Goal: Communication & Community: Answer question/provide support

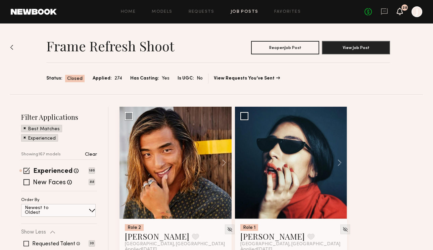
click at [398, 12] on icon at bounding box center [399, 11] width 5 height 5
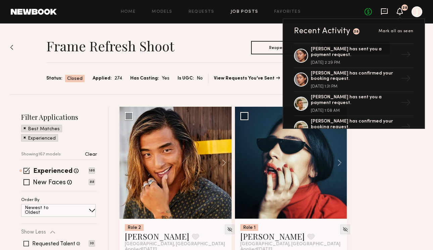
click at [382, 10] on icon at bounding box center [384, 11] width 7 height 7
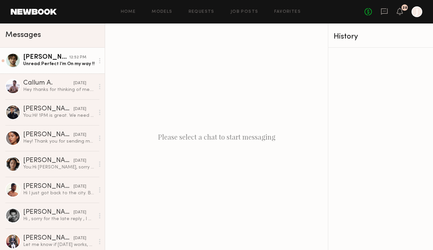
click at [45, 62] on div "Unread: Perfect I’m On my way !!" at bounding box center [58, 64] width 71 height 6
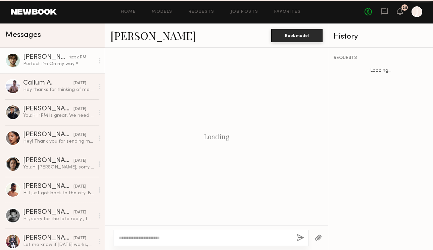
scroll to position [499, 0]
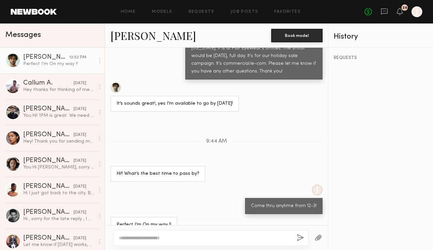
click at [116, 82] on div at bounding box center [115, 87] width 11 height 11
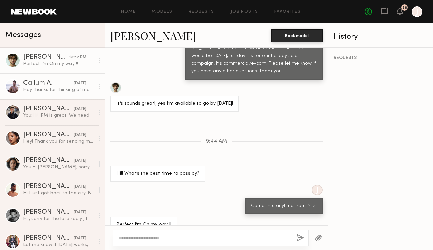
click at [42, 91] on div "Hey thanks for thinking of me. I’m on a shoot in LA this week so sadly won’t ma…" at bounding box center [58, 90] width 71 height 6
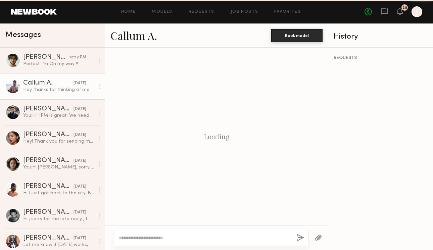
scroll to position [232, 0]
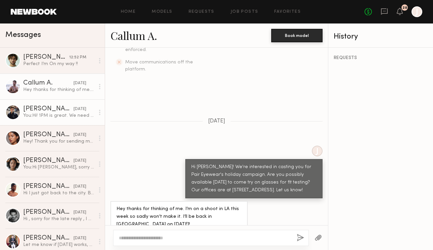
click at [39, 117] on div "You: Hi! 1PM is great. We need to ensure the glasses fit before booking. If cas…" at bounding box center [58, 115] width 71 height 6
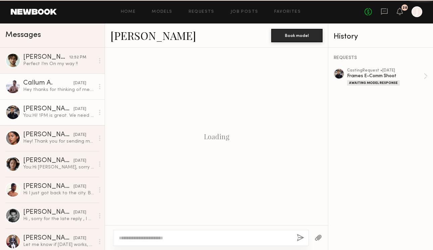
scroll to position [283, 0]
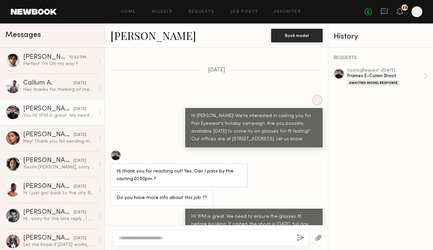
click at [126, 33] on link "Marcio S." at bounding box center [153, 35] width 86 height 14
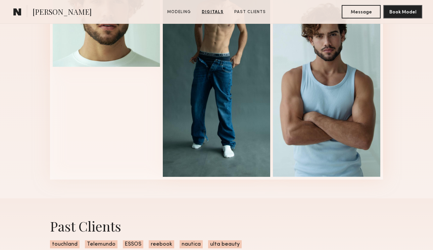
scroll to position [751, 0]
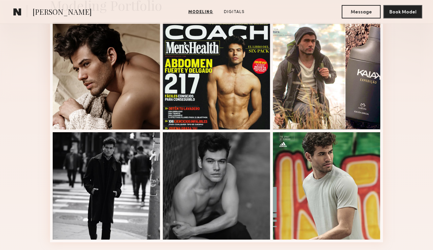
scroll to position [248, 0]
